Goal: Task Accomplishment & Management: Manage account settings

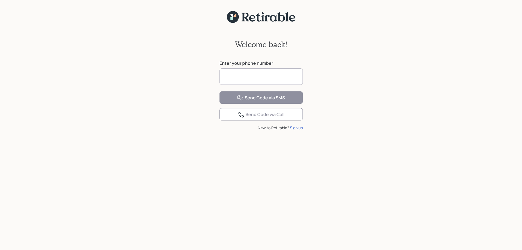
drag, startPoint x: 240, startPoint y: 78, endPoint x: 237, endPoint y: 77, distance: 3.1
click at [240, 77] on input at bounding box center [261, 76] width 83 height 16
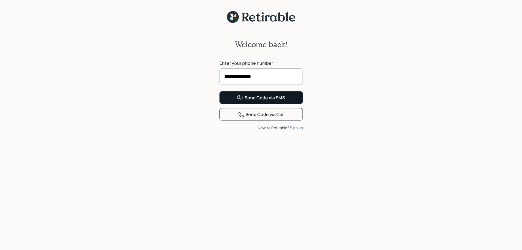
type input "**********"
click at [252, 101] on div "Send Code via SMS" at bounding box center [261, 98] width 48 height 7
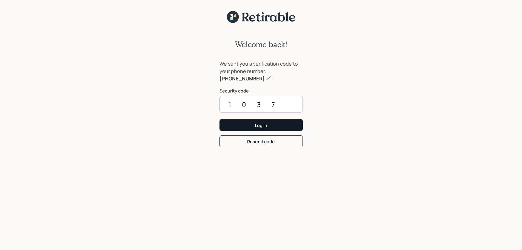
type input "1037"
click at [258, 124] on div "Log In" at bounding box center [261, 125] width 12 height 6
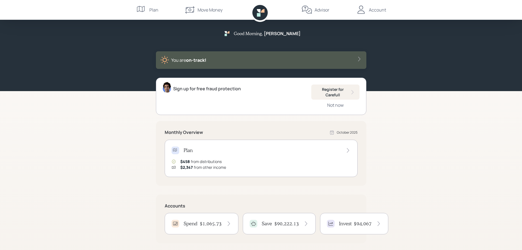
scroll to position [27, 0]
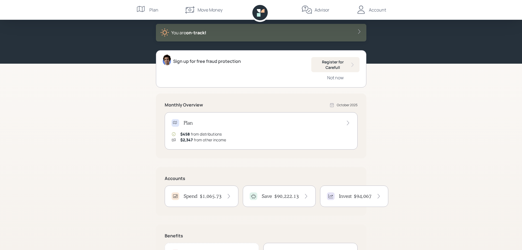
click at [211, 197] on h4 "$1,065.73" at bounding box center [211, 196] width 22 height 6
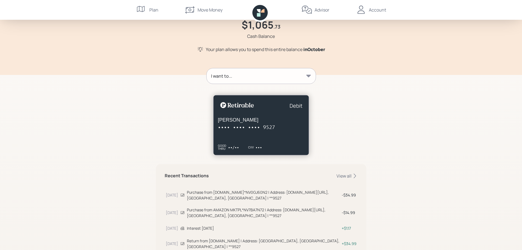
scroll to position [121, 0]
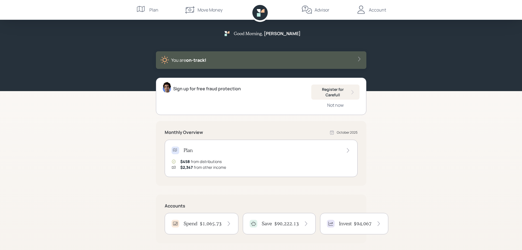
click at [374, 9] on div "Account" at bounding box center [377, 10] width 17 height 7
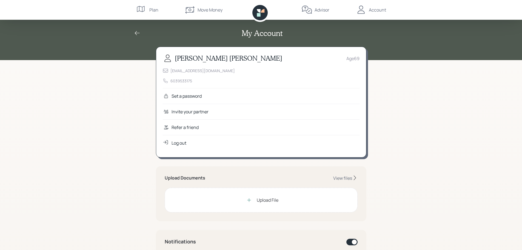
click at [175, 141] on div "Log out" at bounding box center [179, 143] width 15 height 7
